Goal: Task Accomplishment & Management: Use online tool/utility

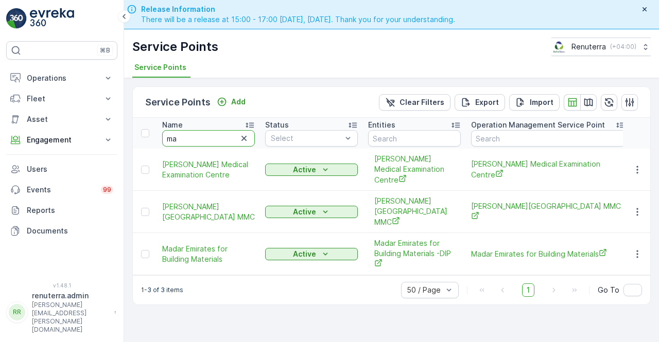
type input "m"
type input "canadia"
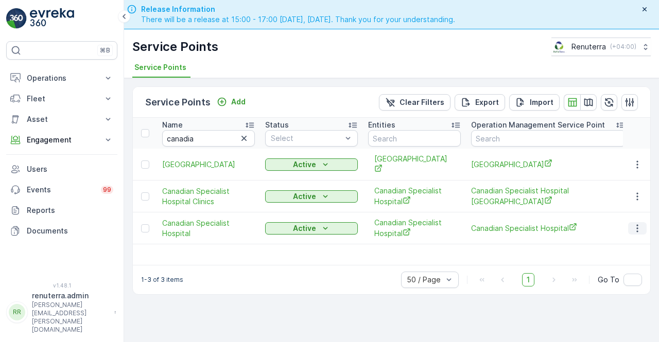
drag, startPoint x: 644, startPoint y: 230, endPoint x: 633, endPoint y: 230, distance: 10.8
click at [643, 230] on button "button" at bounding box center [637, 228] width 19 height 12
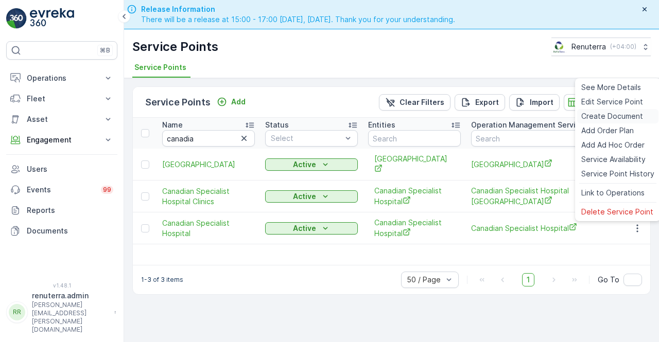
click at [589, 120] on span "Create Document" at bounding box center [612, 116] width 62 height 10
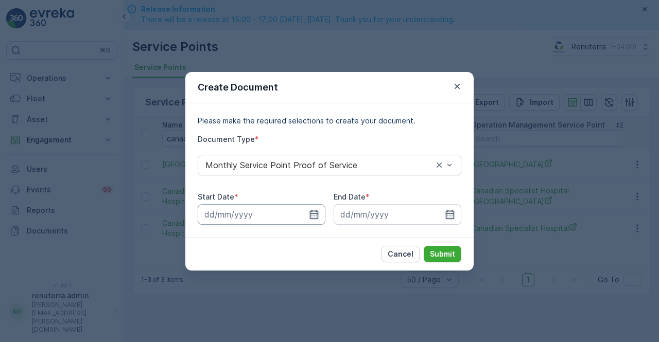
drag, startPoint x: 317, startPoint y: 216, endPoint x: 323, endPoint y: 215, distance: 5.7
click at [317, 215] on icon "button" at bounding box center [314, 215] width 10 height 10
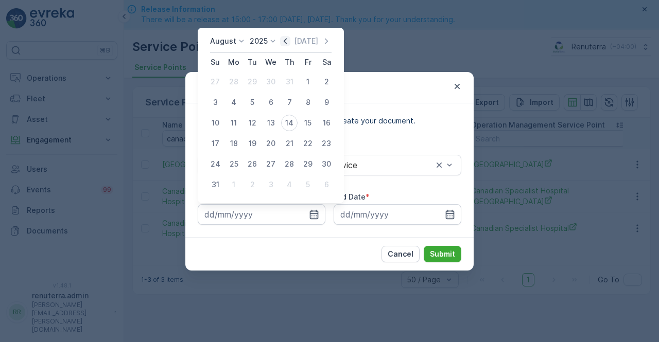
click at [287, 46] on icon "button" at bounding box center [285, 41] width 10 height 10
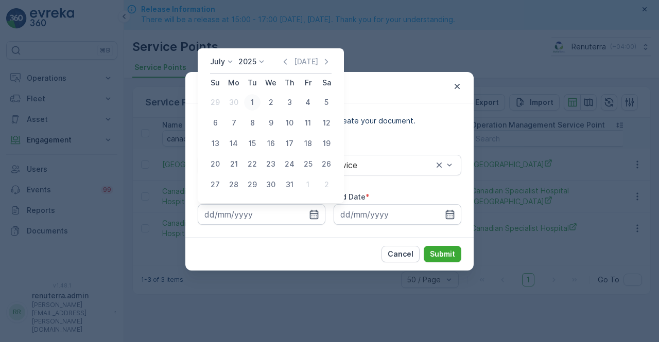
click at [252, 101] on div "1" at bounding box center [252, 102] width 16 height 16
type input "01.07.2025"
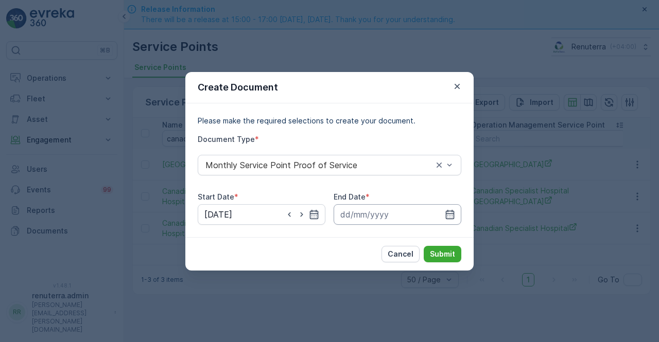
drag, startPoint x: 443, startPoint y: 214, endPoint x: 444, endPoint y: 207, distance: 6.3
click at [444, 213] on input at bounding box center [398, 214] width 128 height 21
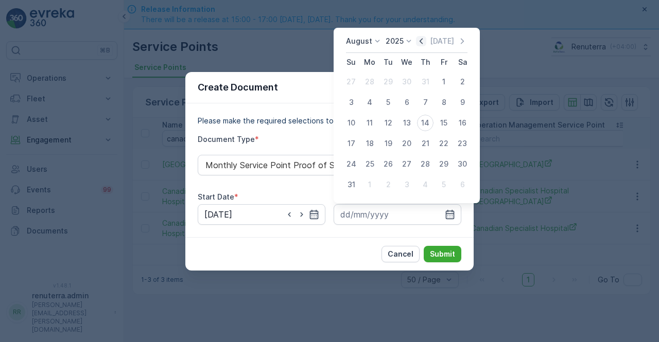
drag, startPoint x: 426, startPoint y: 41, endPoint x: 413, endPoint y: 92, distance: 52.6
click at [425, 42] on icon "button" at bounding box center [421, 41] width 10 height 10
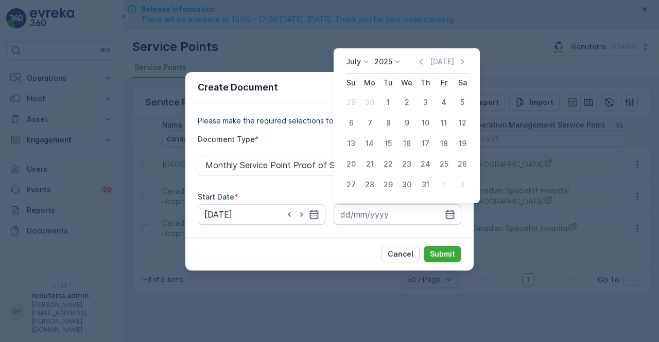
drag, startPoint x: 424, startPoint y: 190, endPoint x: 442, endPoint y: 236, distance: 49.5
click at [425, 190] on div "31" at bounding box center [425, 185] width 16 height 16
type input "31.07.2025"
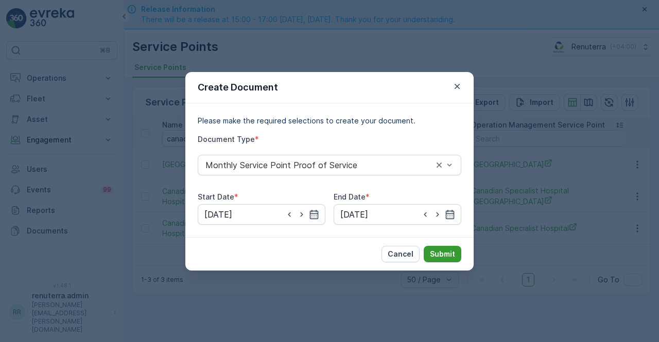
click at [445, 260] on button "Submit" at bounding box center [443, 254] width 38 height 16
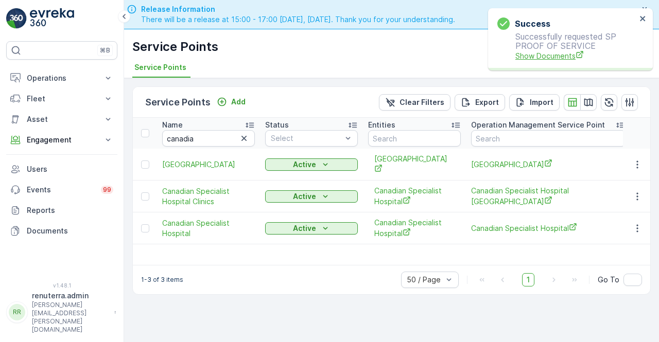
click at [546, 53] on span "Show Documents" at bounding box center [575, 55] width 121 height 11
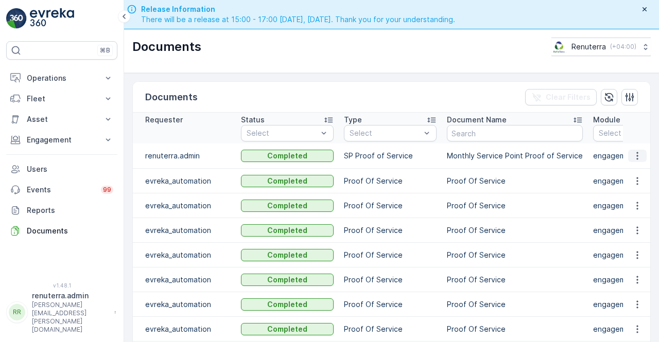
click at [638, 151] on icon "button" at bounding box center [637, 156] width 10 height 10
click at [629, 171] on span "See Details" at bounding box center [635, 170] width 40 height 10
